Goal: Information Seeking & Learning: Learn about a topic

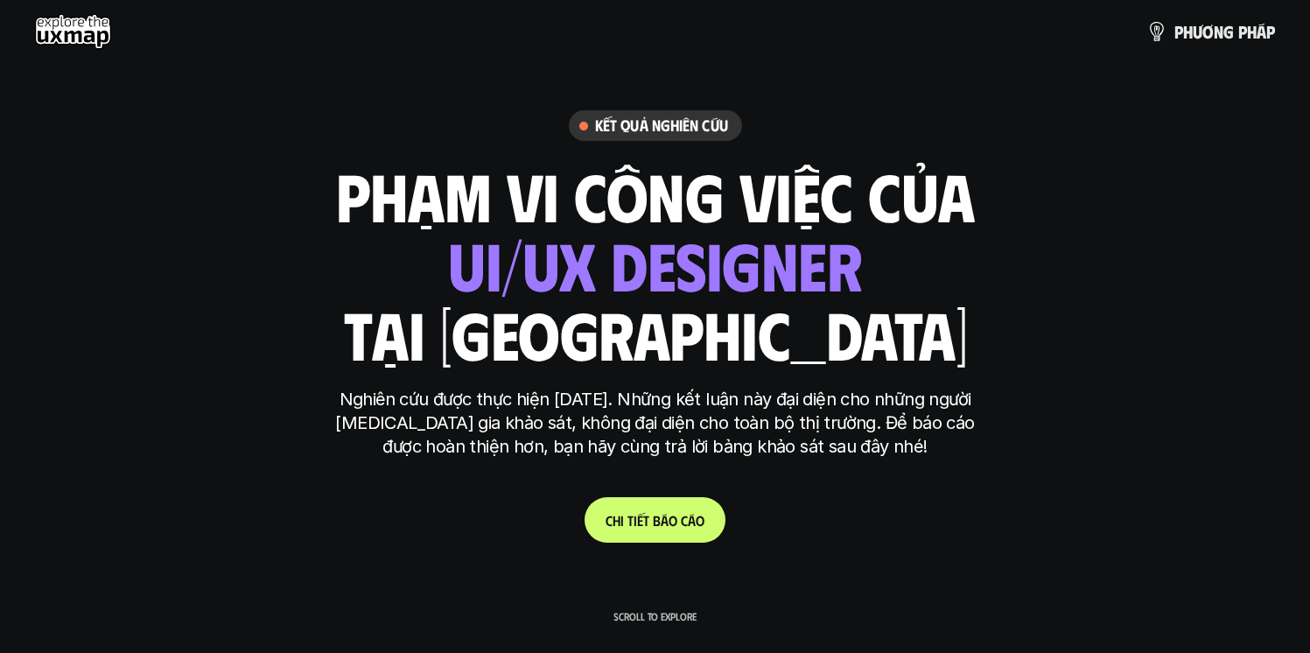
click at [664, 131] on h6 "Kết quả nghiên cứu" at bounding box center [661, 126] width 133 height 20
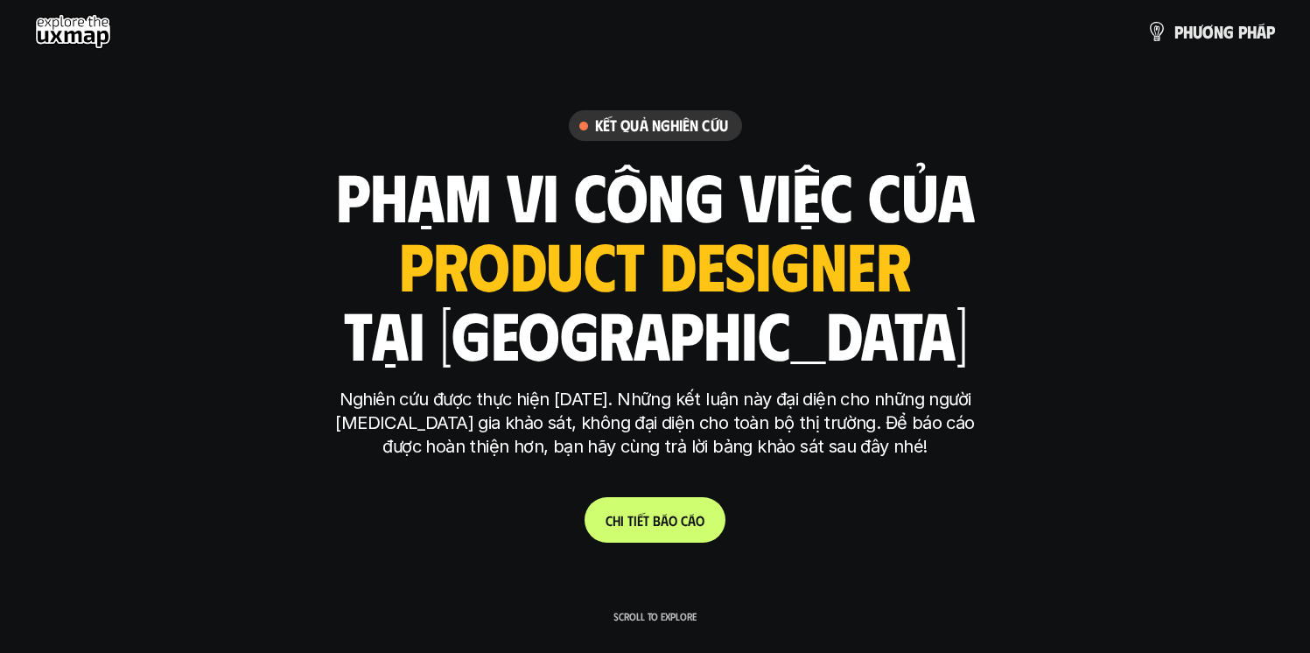
click at [691, 134] on h6 "Kết quả nghiên cứu" at bounding box center [661, 126] width 133 height 20
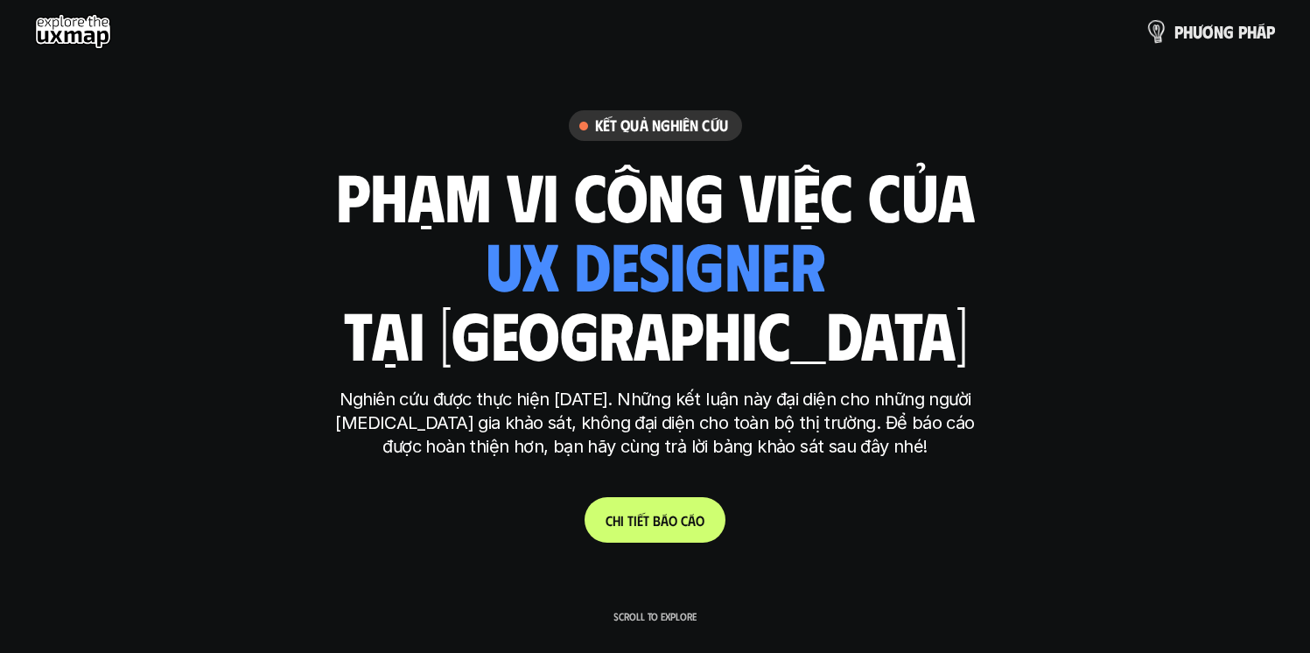
click at [1181, 39] on p "p h ư ơ n g p h á p" at bounding box center [1225, 31] width 101 height 19
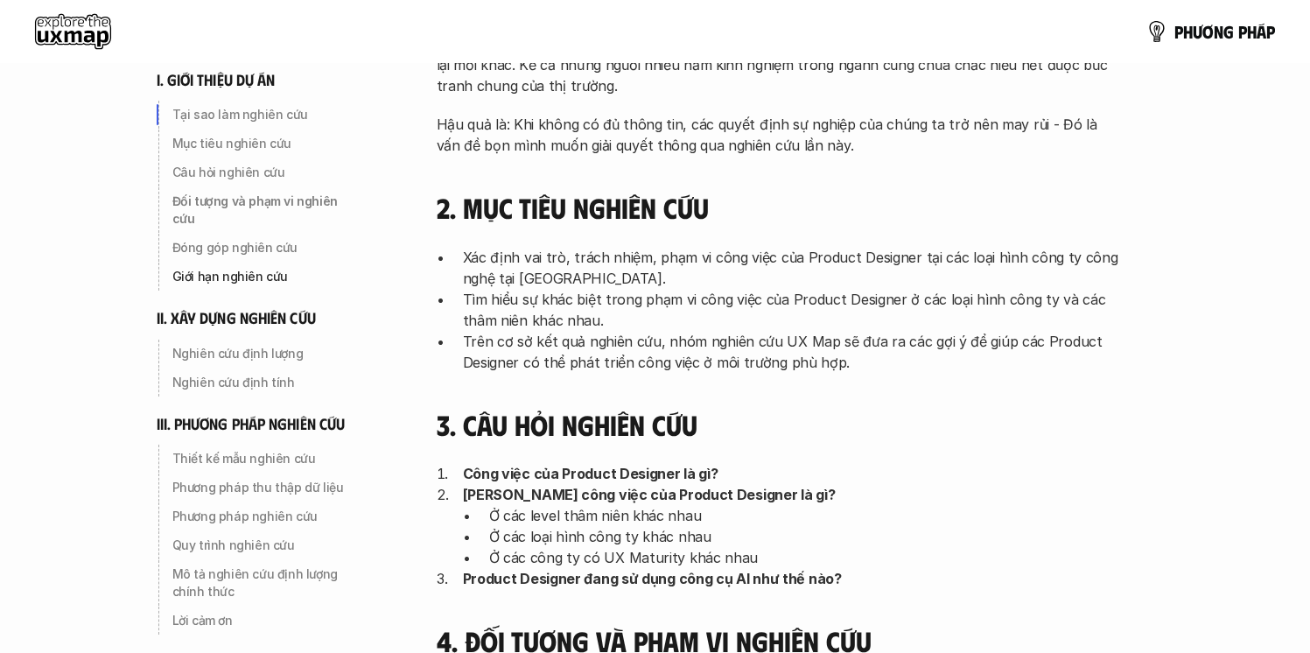
scroll to position [158, 0]
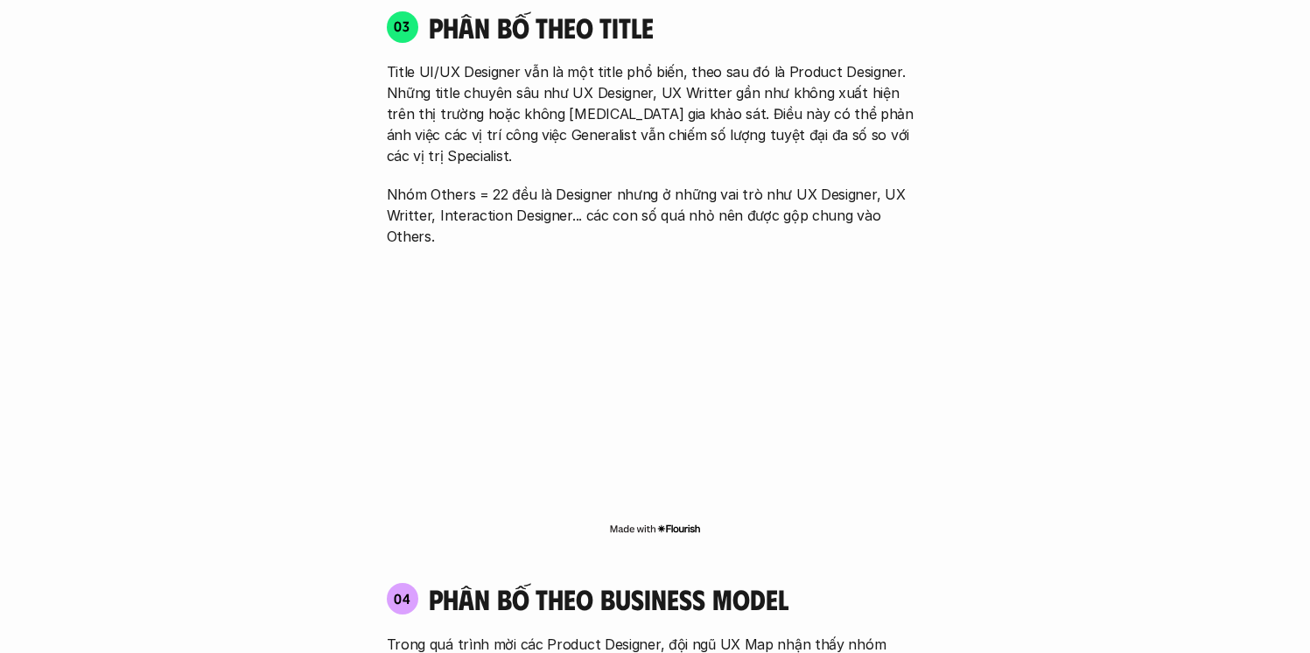
scroll to position [2583, 0]
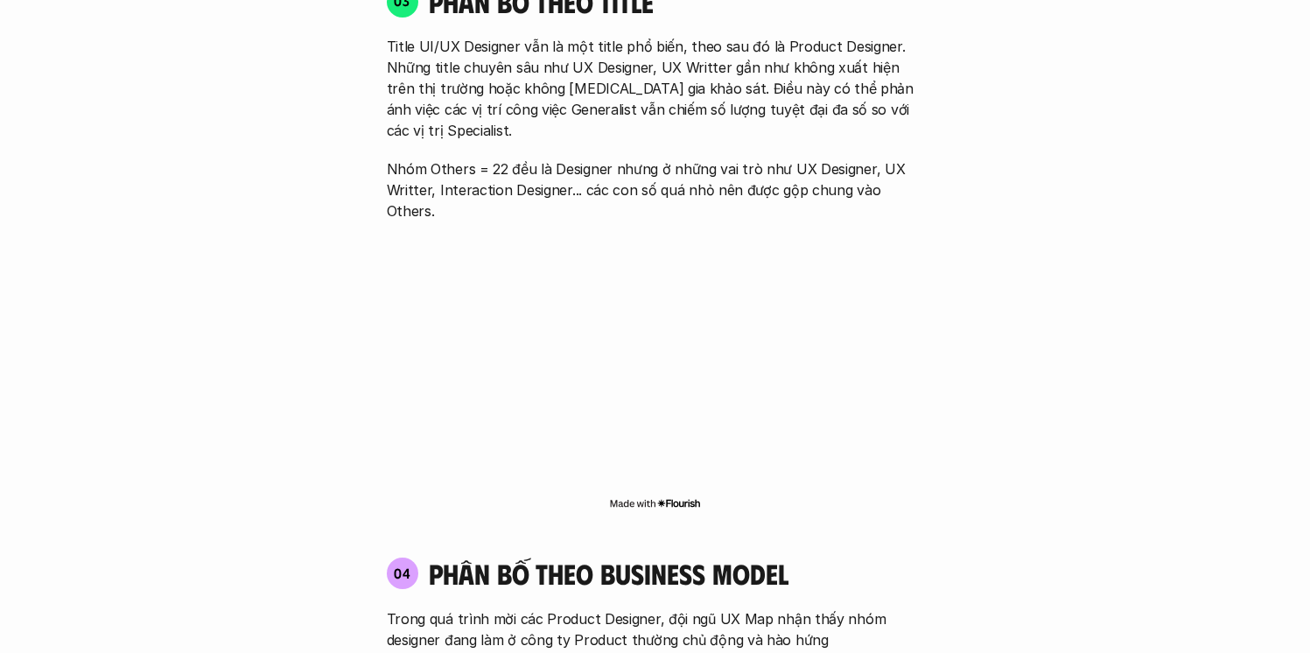
click at [1040, 236] on div "01 Phân bố theo background 03 nhóm ngành chính của những người tham gia khảo sá…" at bounding box center [655, 128] width 1121 height 3201
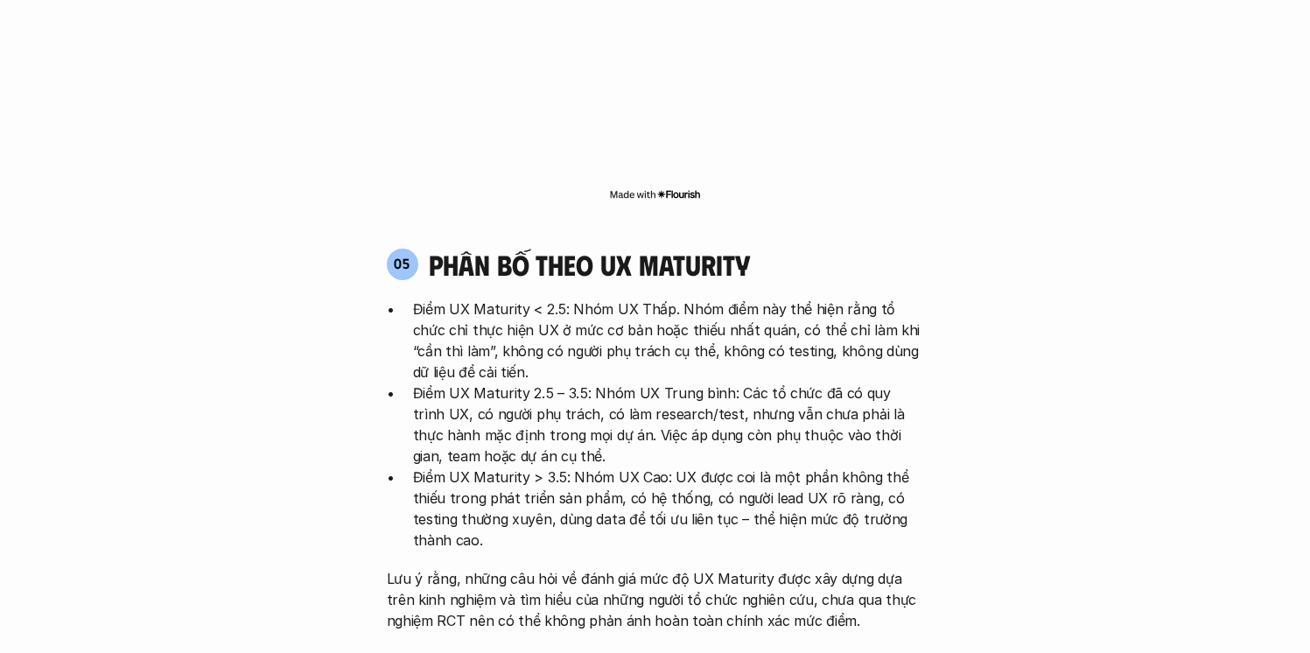
click at [661, 467] on p "Điểm UX Maturity > 3.5: Nhóm UX Cao: UX được coi là một phần không thể thiếu tr…" at bounding box center [668, 509] width 511 height 84
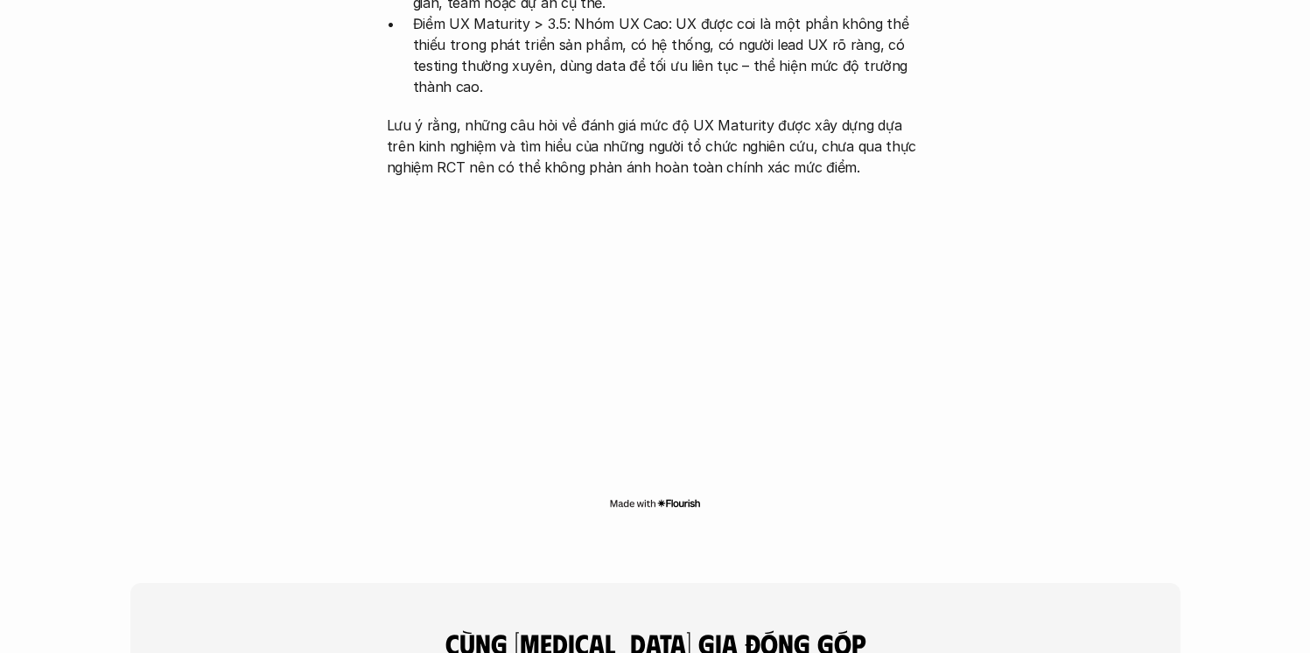
click at [678, 496] on img at bounding box center [655, 503] width 92 height 14
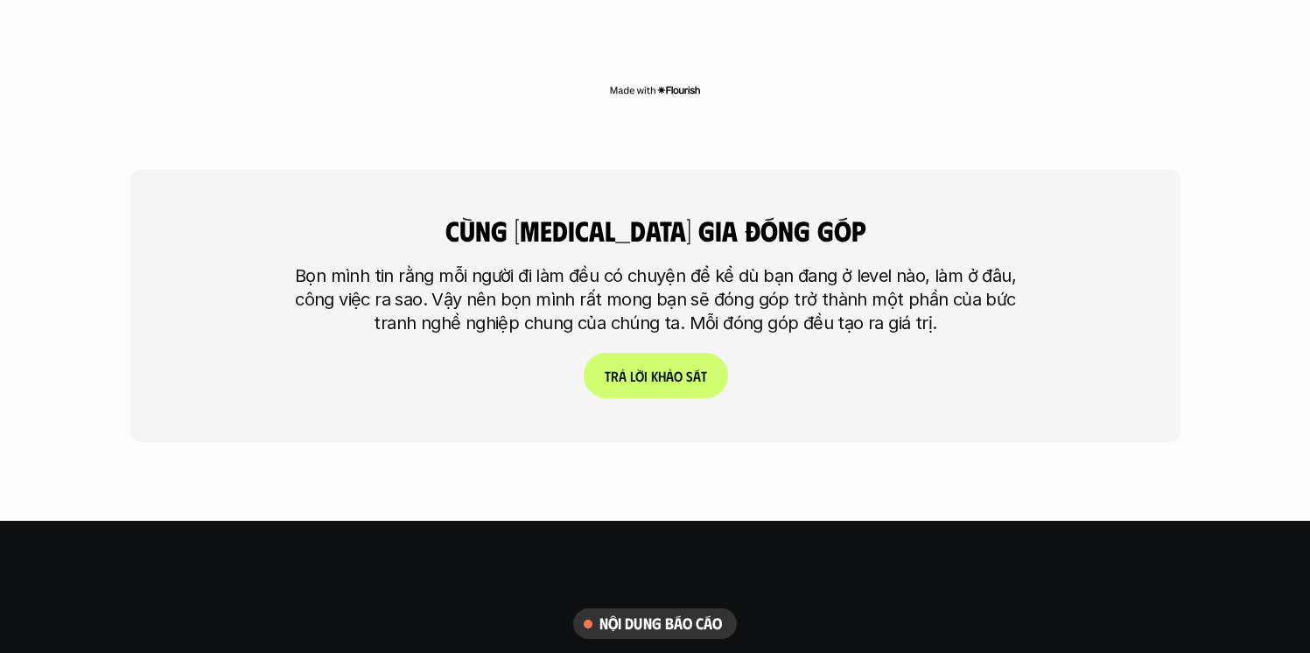
scroll to position [4213, 0]
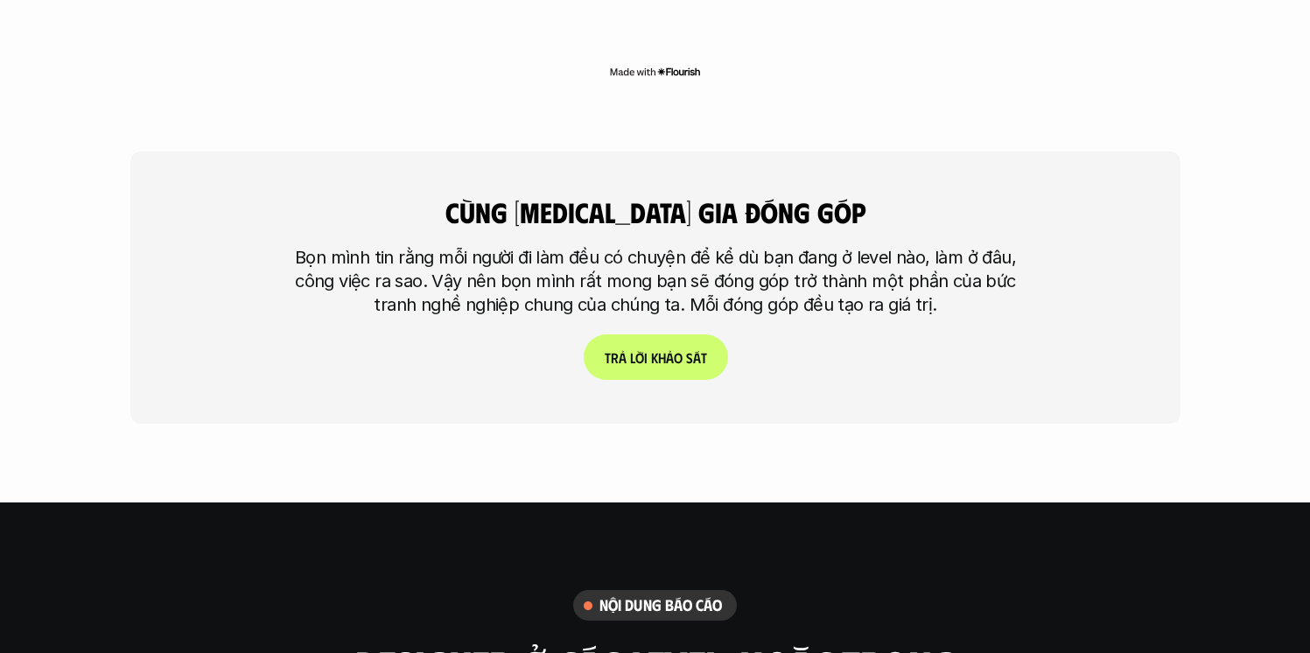
click at [661, 349] on span "h" at bounding box center [661, 357] width 8 height 17
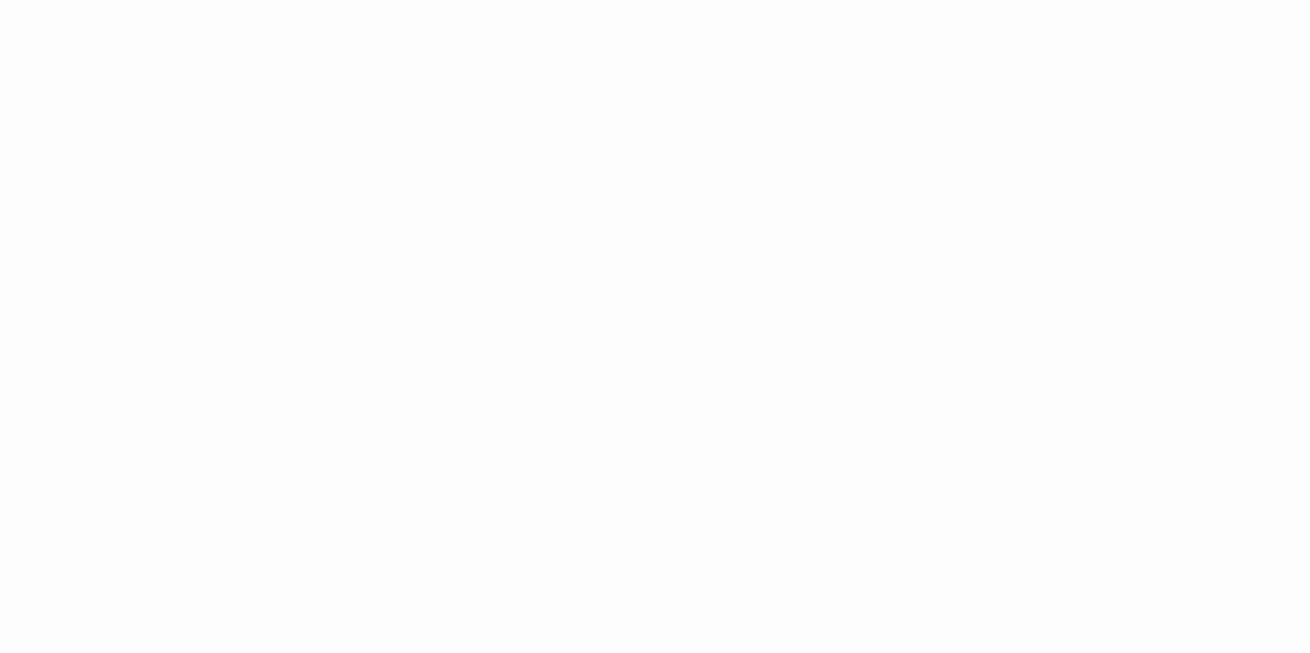
scroll to position [1739, 0]
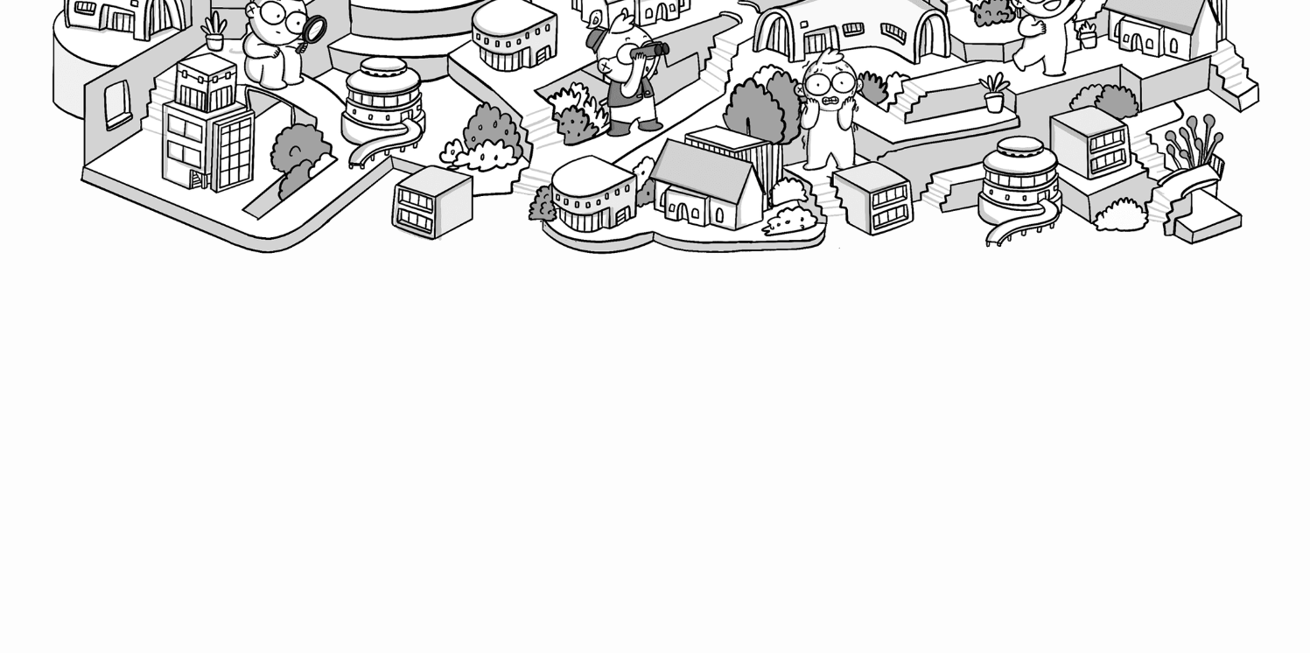
scroll to position [814, 0]
